Goal: Information Seeking & Learning: Learn about a topic

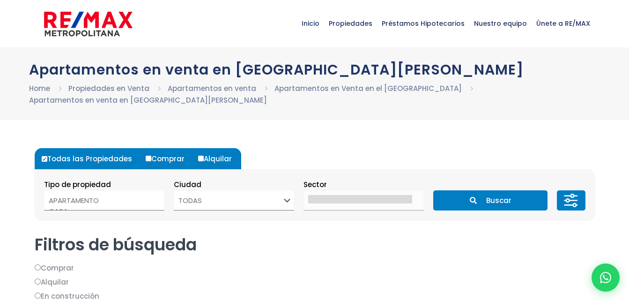
select select
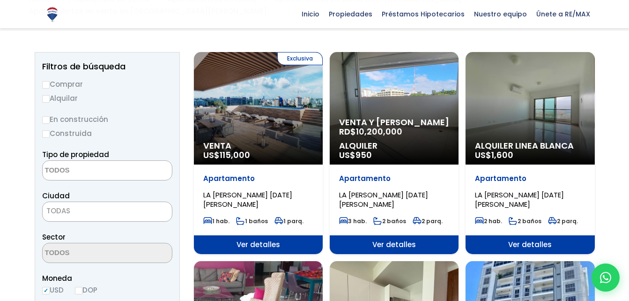
scroll to position [80, 0]
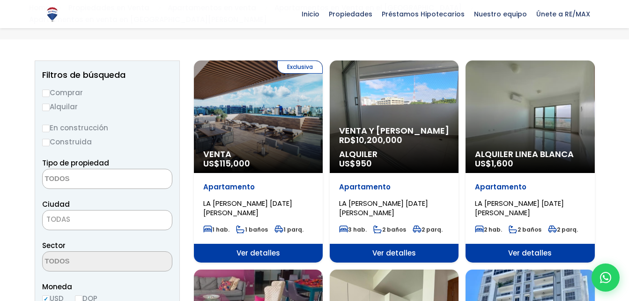
click at [237, 135] on div "Exclusiva Venta US$ 115,000" at bounding box center [258, 116] width 129 height 112
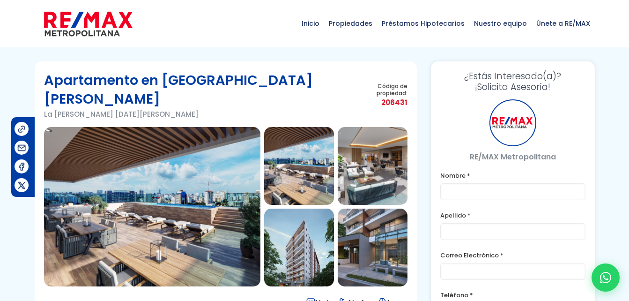
type input "julio"
type input "abad"
type input "[EMAIL_ADDRESS][DOMAIN_NAME]"
type input "[PHONE_NUMBER]"
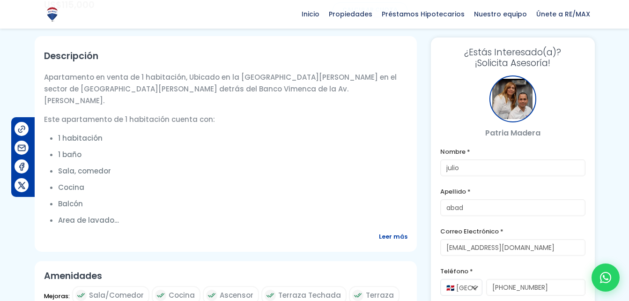
scroll to position [313, 0]
click at [391, 230] on span "Leer más" at bounding box center [393, 236] width 29 height 12
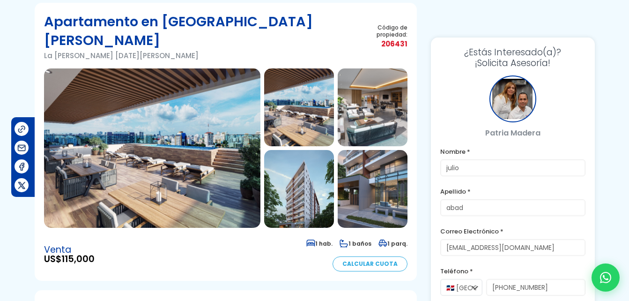
scroll to position [0, 0]
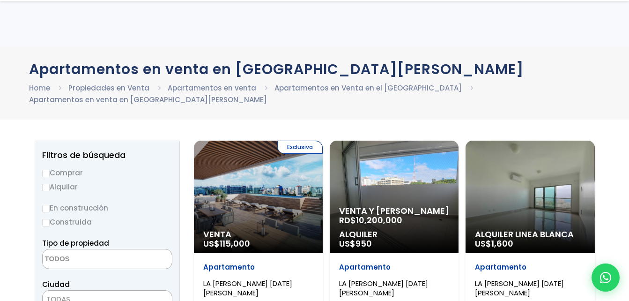
select select
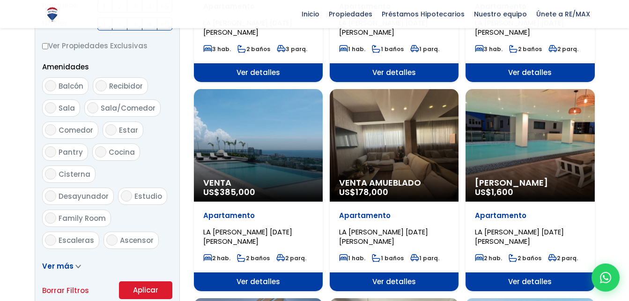
scroll to position [471, 0]
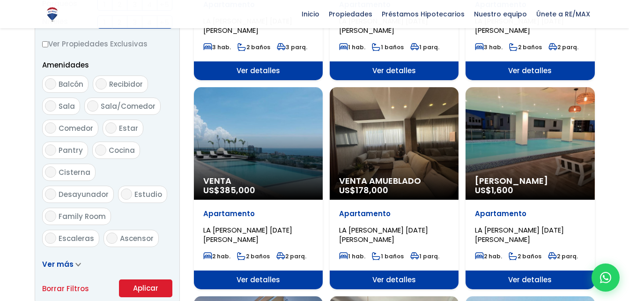
click at [373, 157] on div "Venta Amueblado US$ 178,000" at bounding box center [394, 143] width 129 height 112
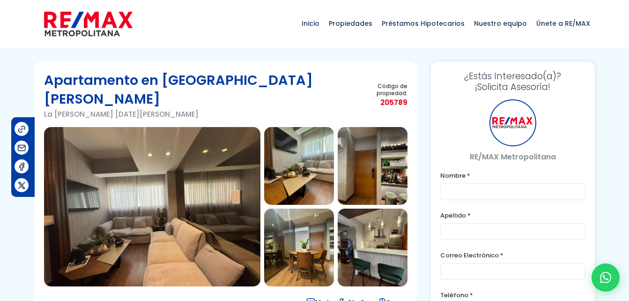
type input "julio"
type input "abad"
type input "[EMAIL_ADDRESS][DOMAIN_NAME]"
type input "[PHONE_NUMBER]"
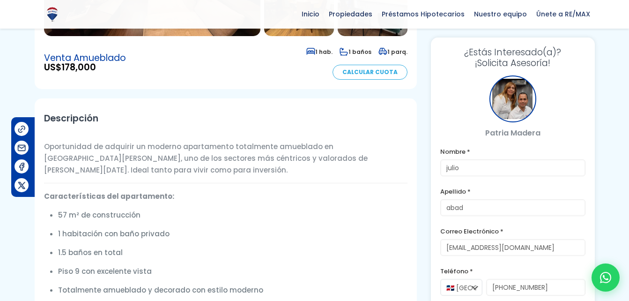
scroll to position [250, 0]
drag, startPoint x: 222, startPoint y: 214, endPoint x: 147, endPoint y: 89, distance: 146.3
click at [147, 107] on h2 "Descripción" at bounding box center [226, 117] width 364 height 21
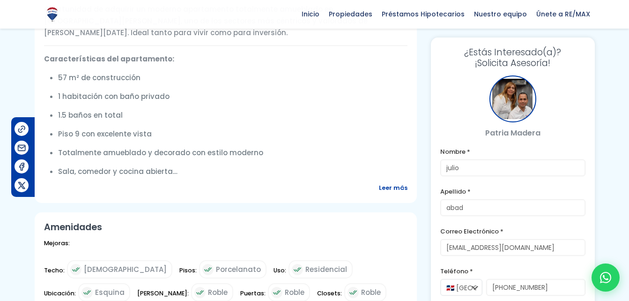
scroll to position [387, 0]
click at [388, 182] on span "Leer más" at bounding box center [393, 188] width 29 height 12
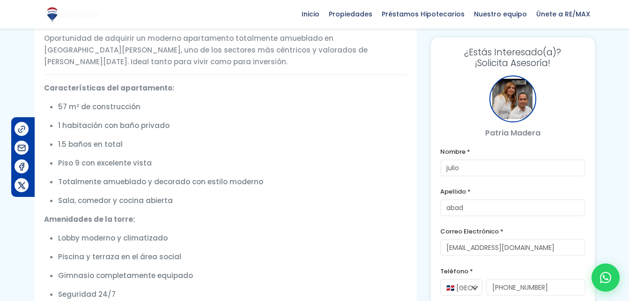
scroll to position [354, 0]
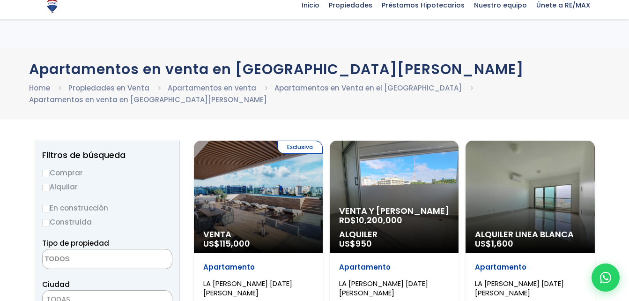
select select
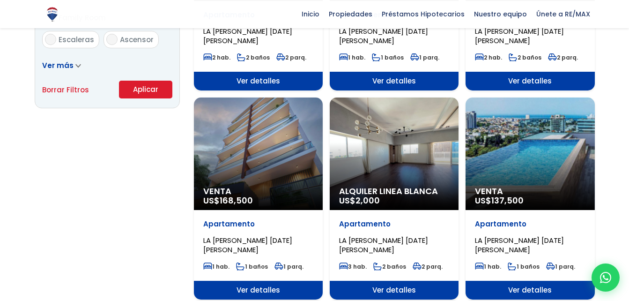
scroll to position [676, 0]
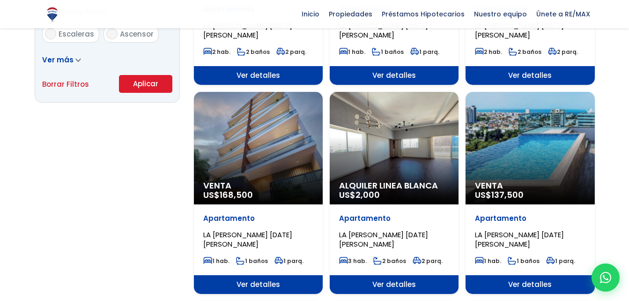
click at [244, 137] on div "Venta US$ 168,500" at bounding box center [258, 148] width 129 height 112
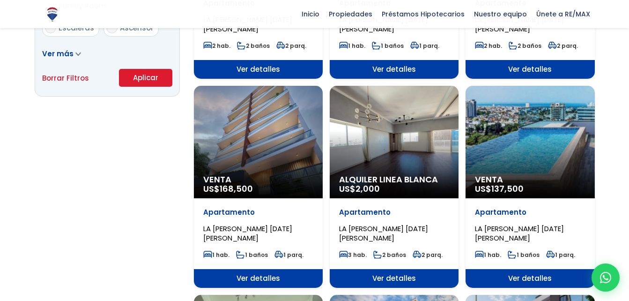
scroll to position [682, 0]
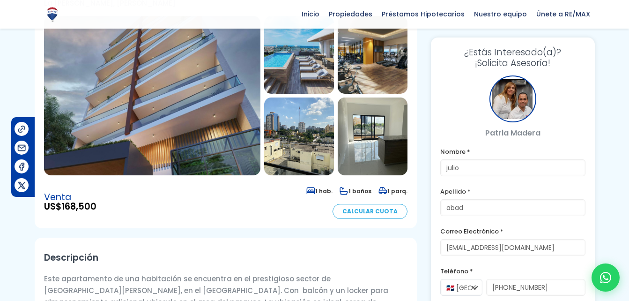
scroll to position [91, 0]
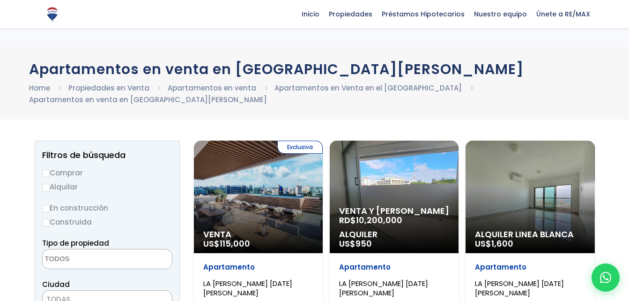
select select
